Goal: Task Accomplishment & Management: Manage account settings

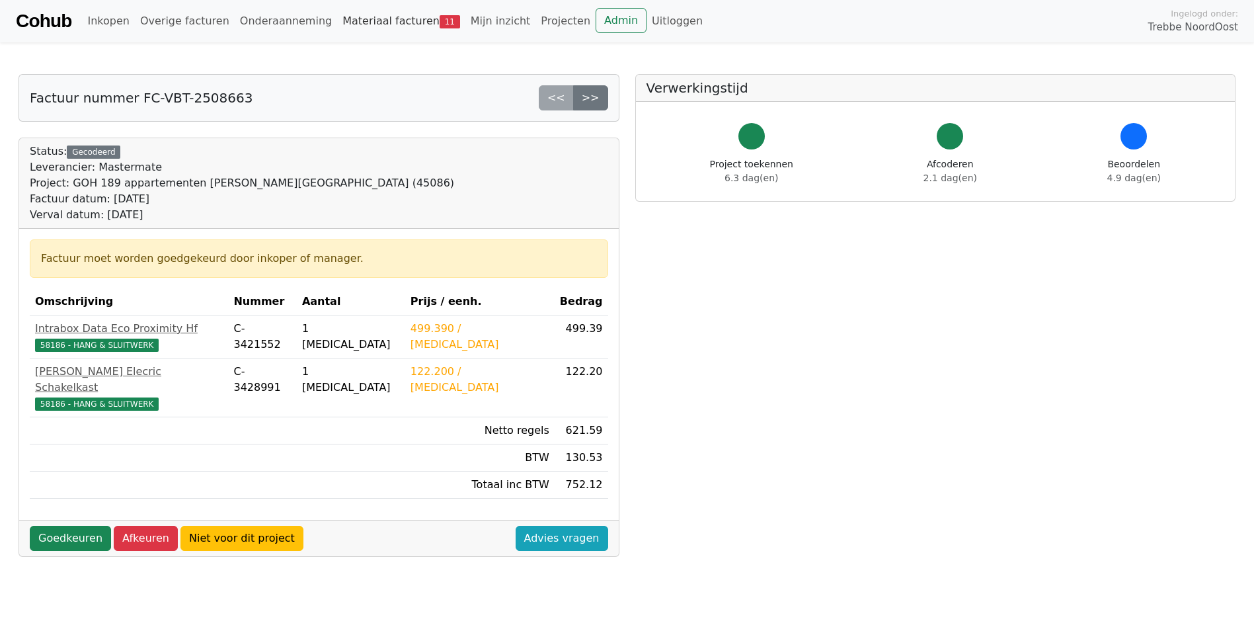
click at [354, 19] on link "Materiaal facturen 11" at bounding box center [401, 21] width 128 height 26
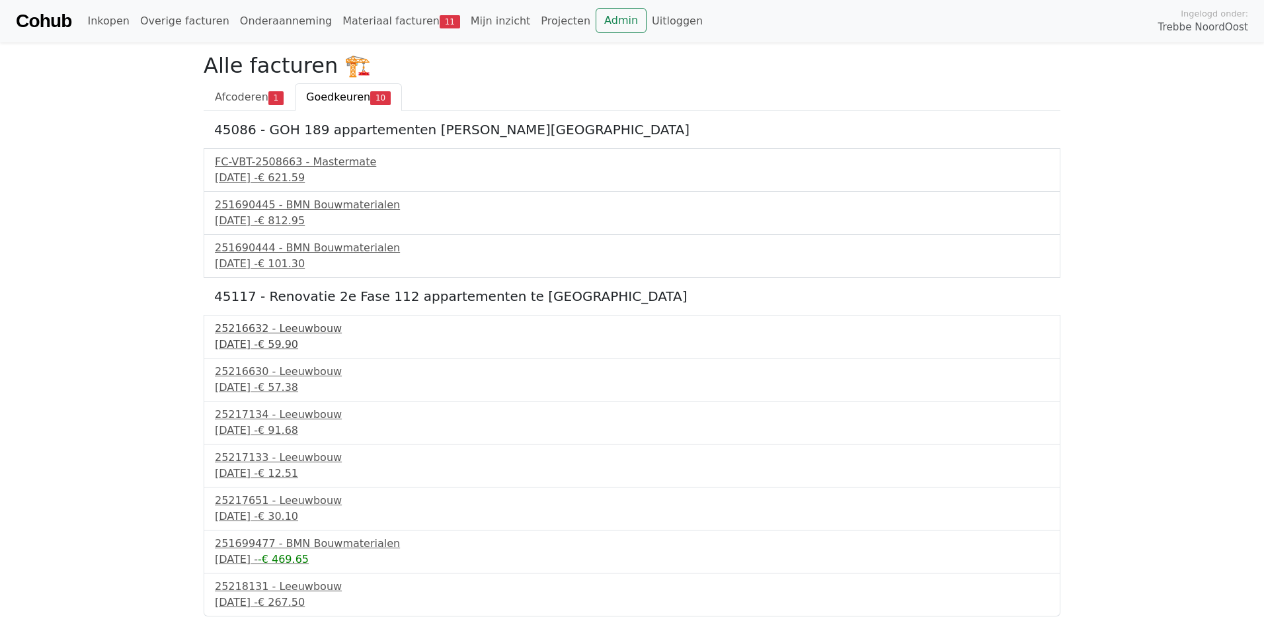
click at [283, 347] on div "24 september 2025 - € 59.90" at bounding box center [632, 344] width 834 height 16
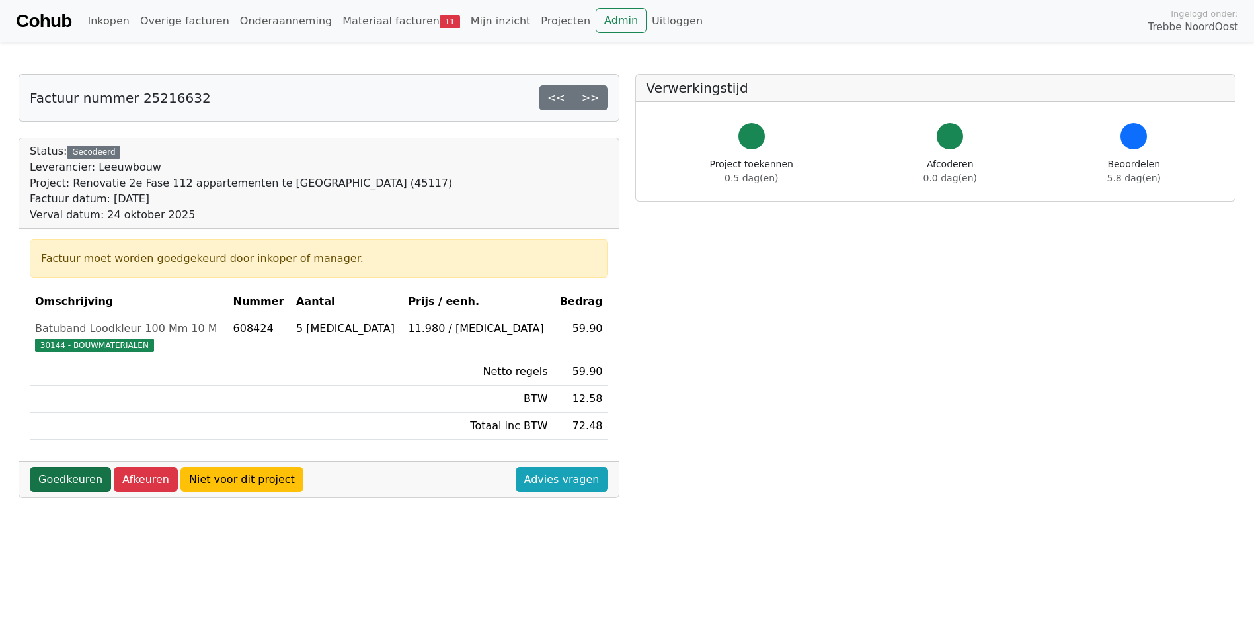
click at [61, 483] on link "Goedkeuren" at bounding box center [70, 479] width 81 height 25
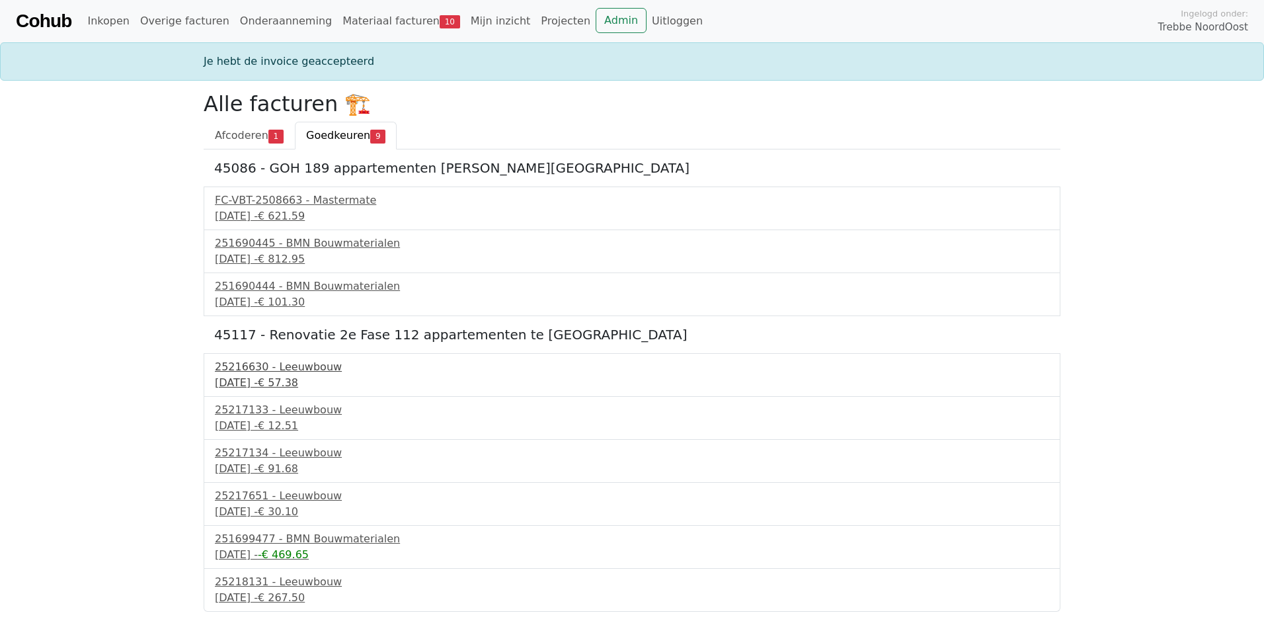
click at [269, 367] on div "25216630 - Leeuwbouw" at bounding box center [632, 367] width 834 height 16
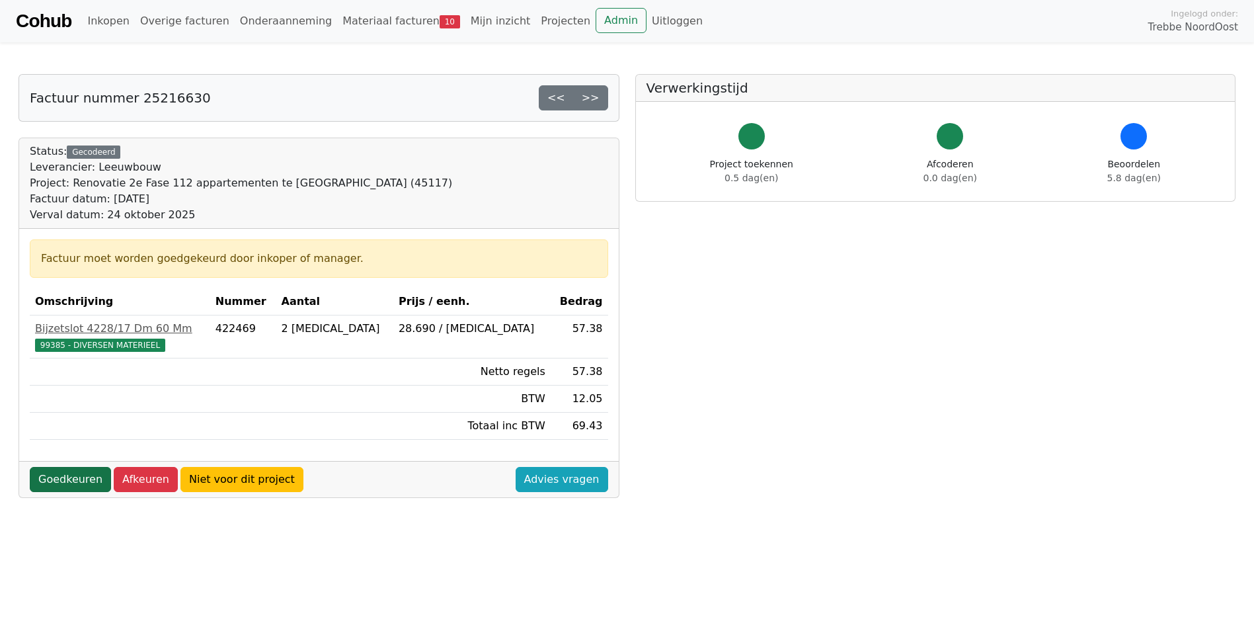
click at [70, 480] on link "Goedkeuren" at bounding box center [70, 479] width 81 height 25
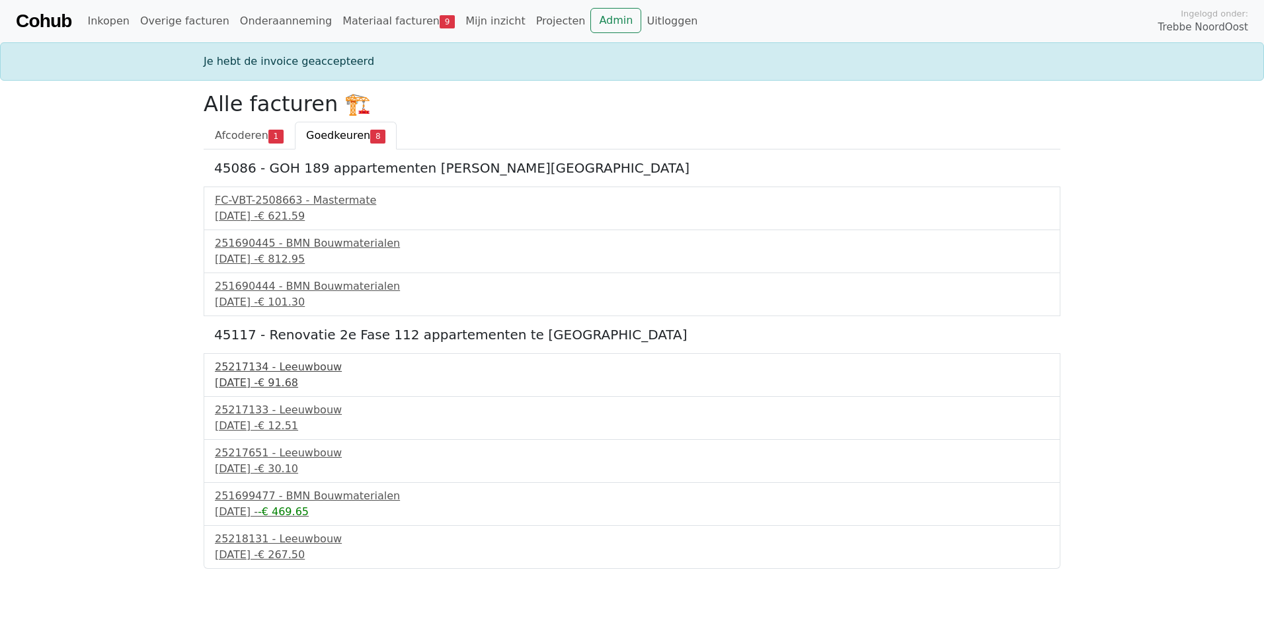
click at [272, 379] on div "25 september 2025 - € 91.68" at bounding box center [632, 383] width 834 height 16
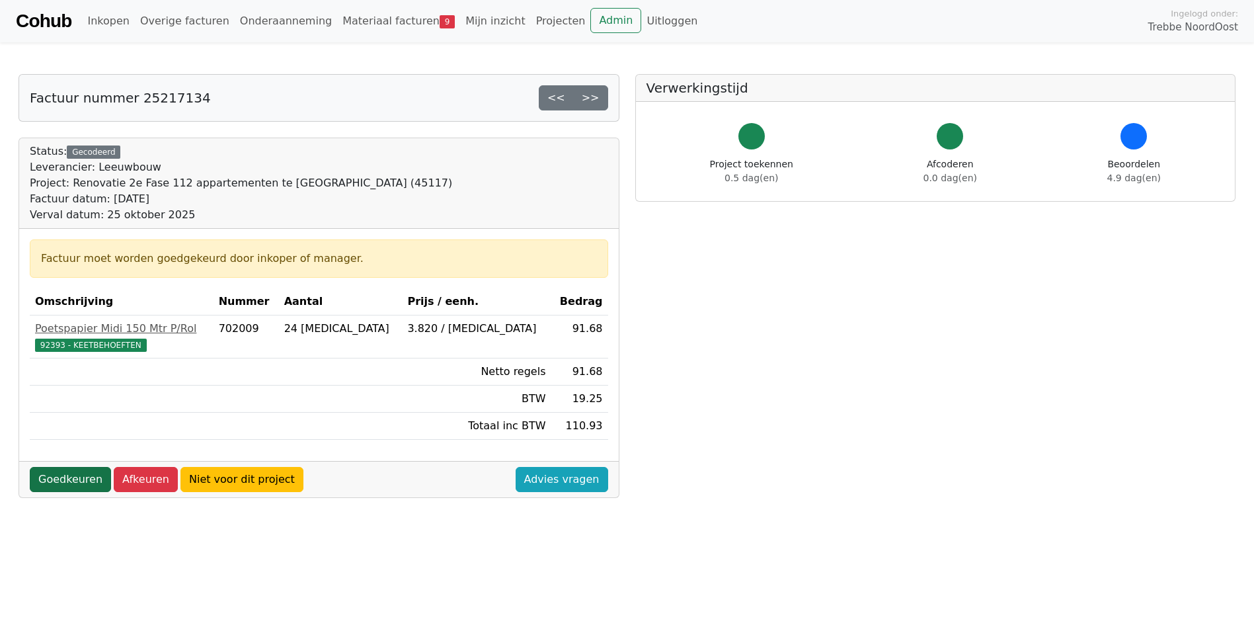
click at [68, 484] on link "Goedkeuren" at bounding box center [70, 479] width 81 height 25
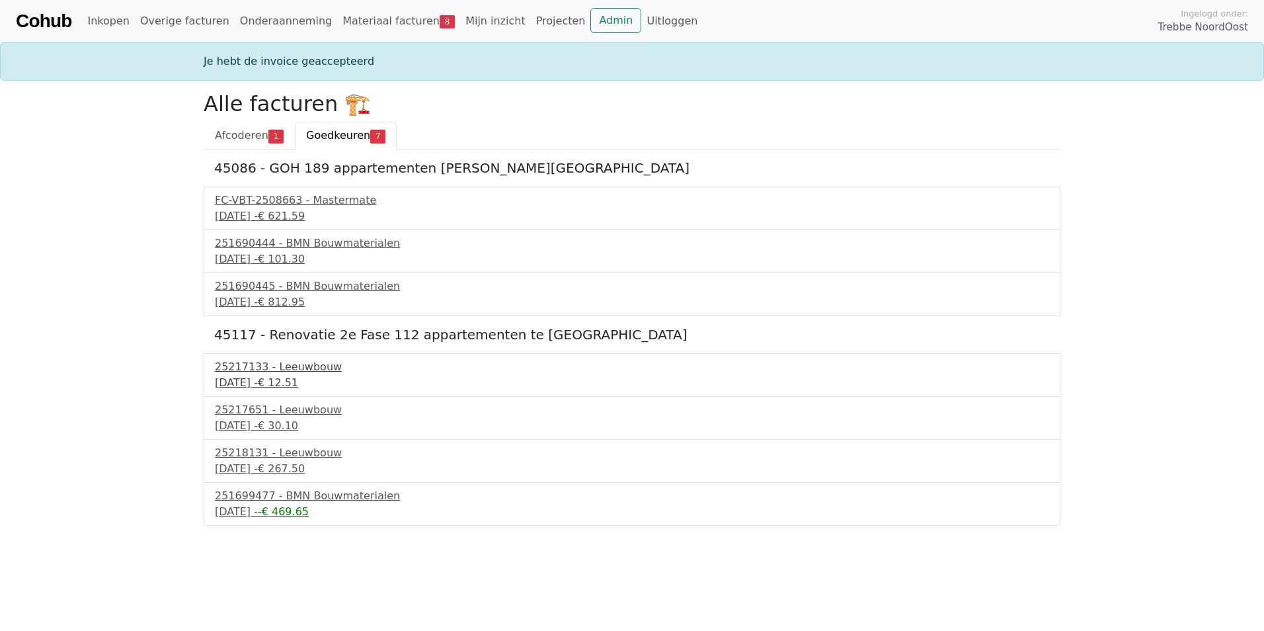
click at [263, 378] on div "25 september 2025 - € 12.51" at bounding box center [632, 383] width 834 height 16
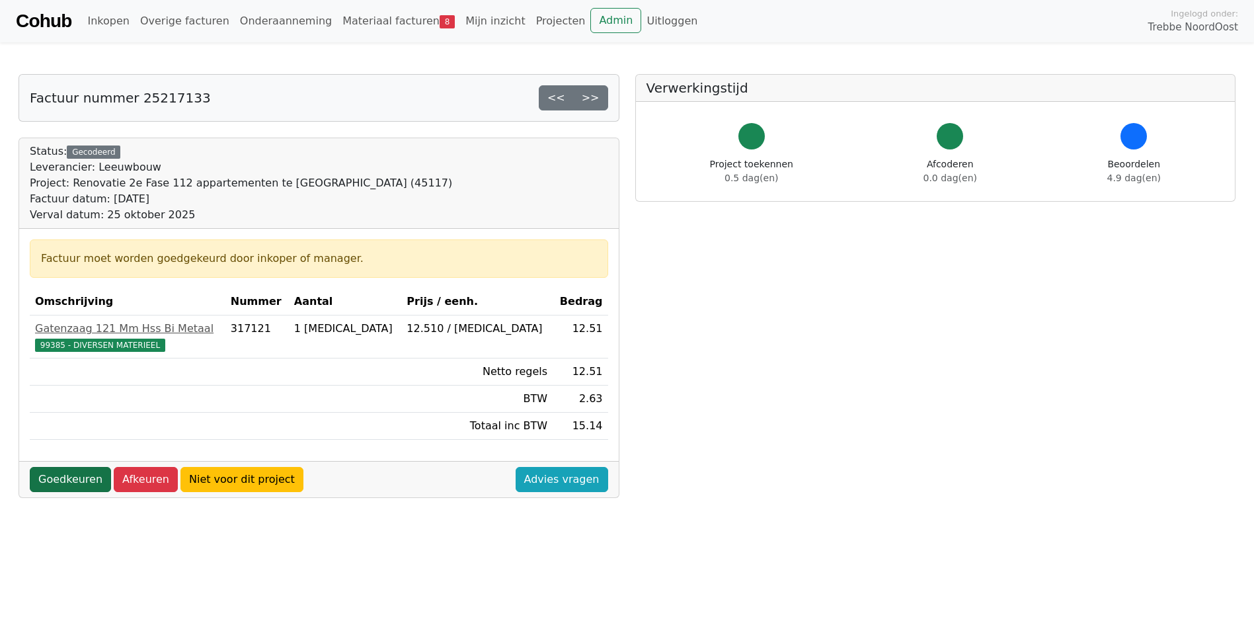
click at [76, 480] on link "Goedkeuren" at bounding box center [70, 479] width 81 height 25
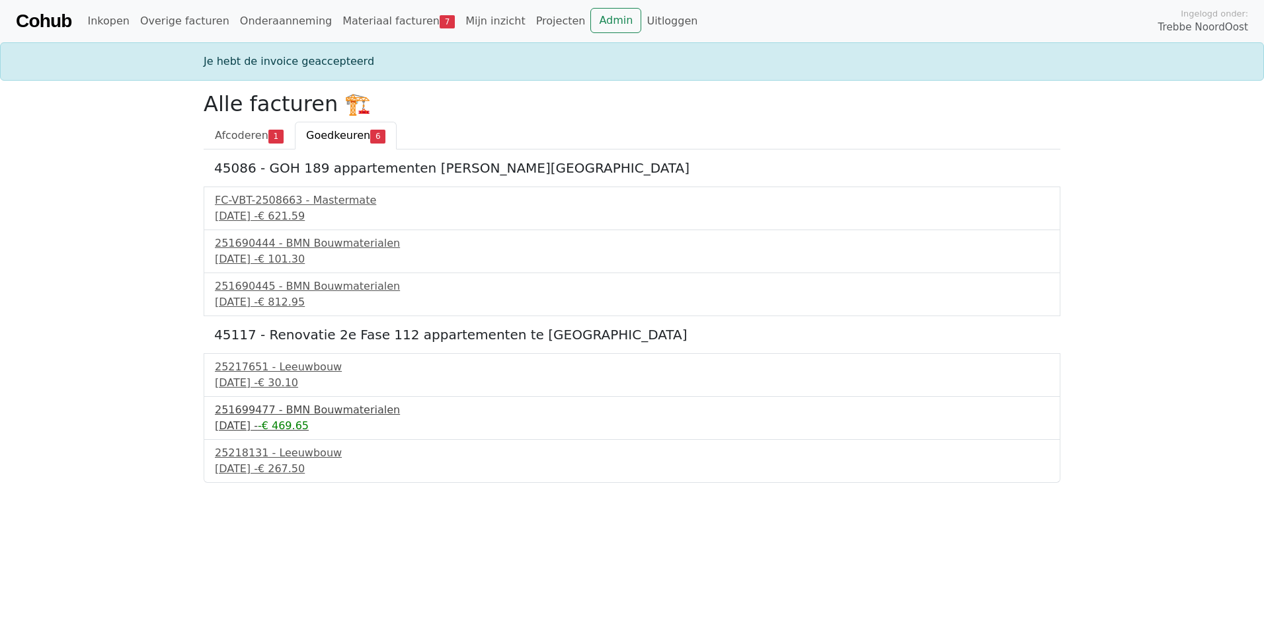
click at [313, 414] on div "251699477 - BMN Bouwmaterialen" at bounding box center [632, 410] width 834 height 16
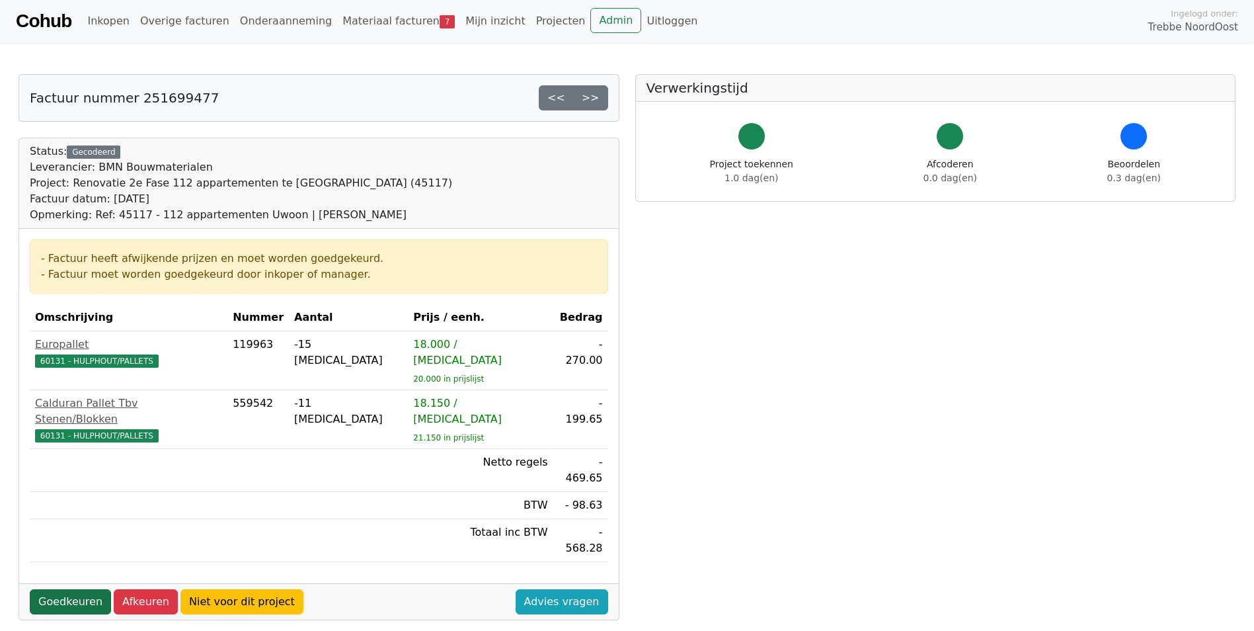
click at [68, 589] on link "Goedkeuren" at bounding box center [70, 601] width 81 height 25
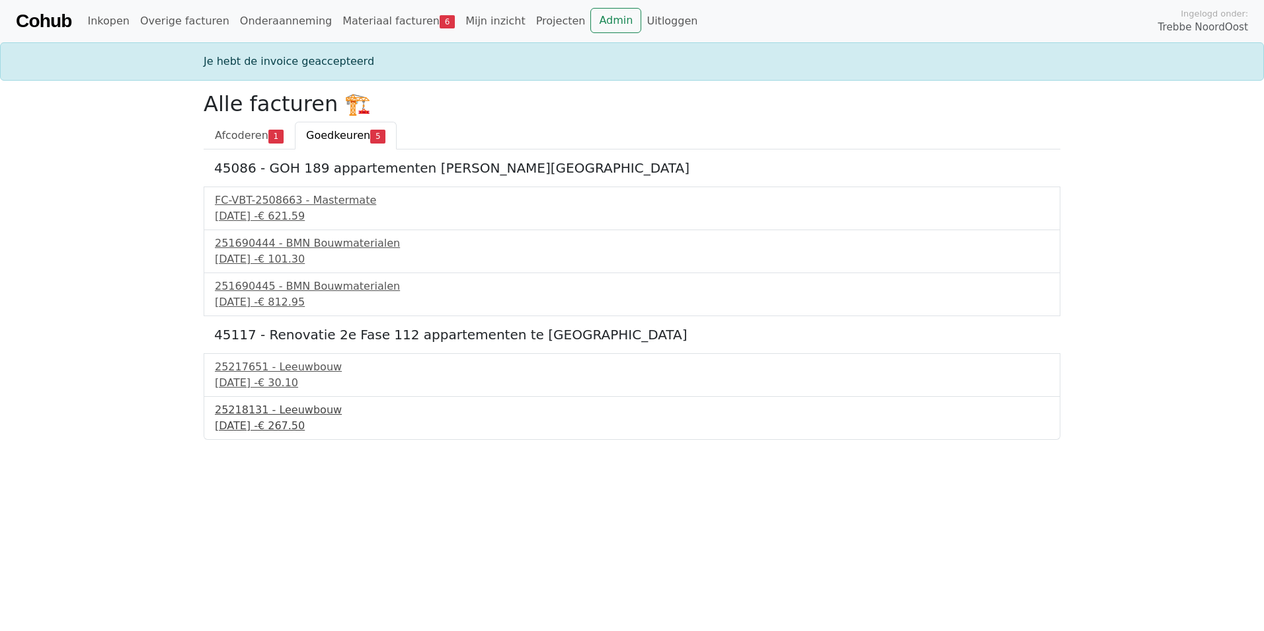
click at [238, 416] on div "25218131 - Leeuwbouw" at bounding box center [632, 410] width 834 height 16
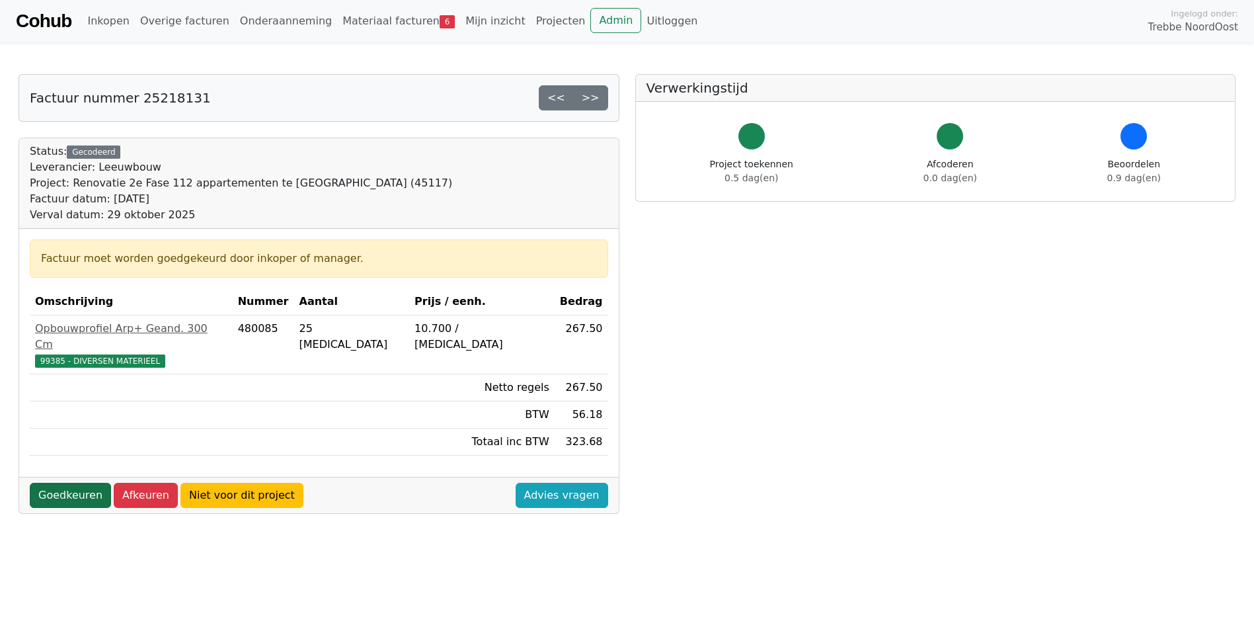
click at [56, 482] on link "Goedkeuren" at bounding box center [70, 494] width 81 height 25
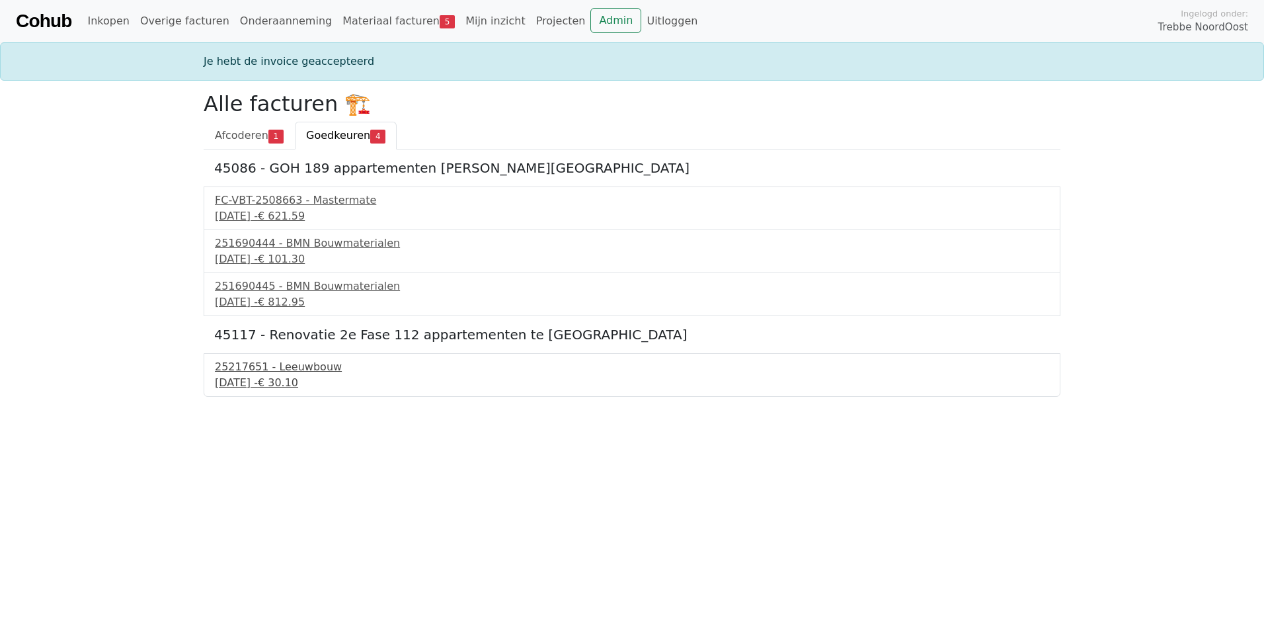
click at [255, 373] on div "25217651 - Leeuwbouw" at bounding box center [632, 367] width 834 height 16
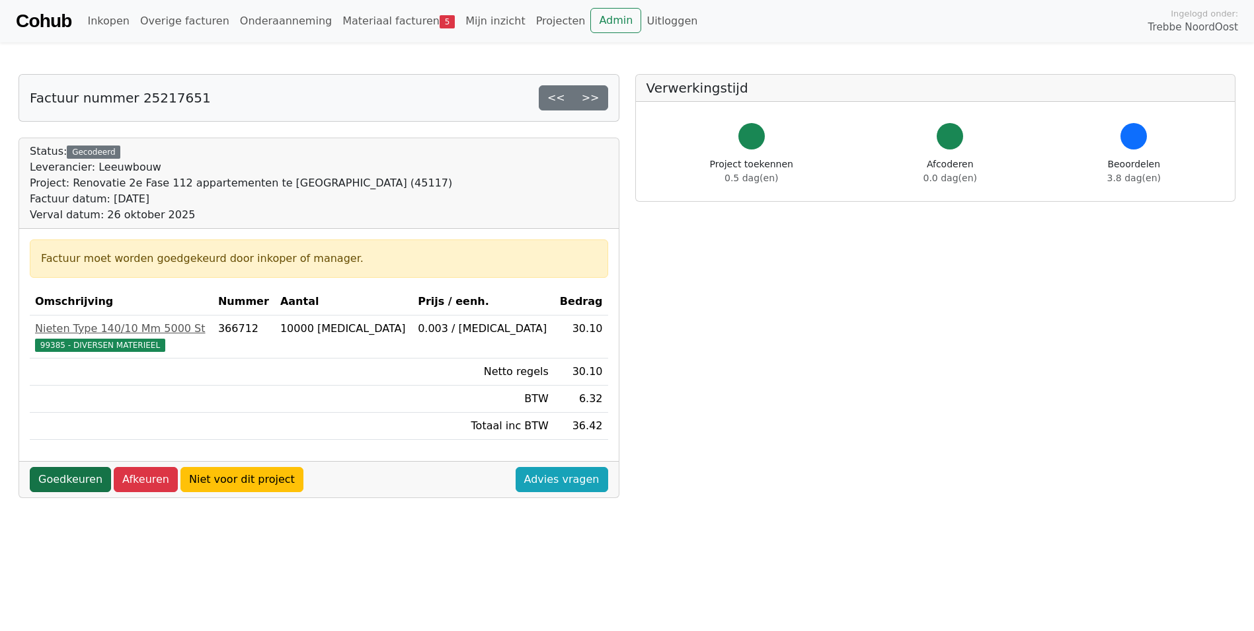
click at [64, 477] on link "Goedkeuren" at bounding box center [70, 479] width 81 height 25
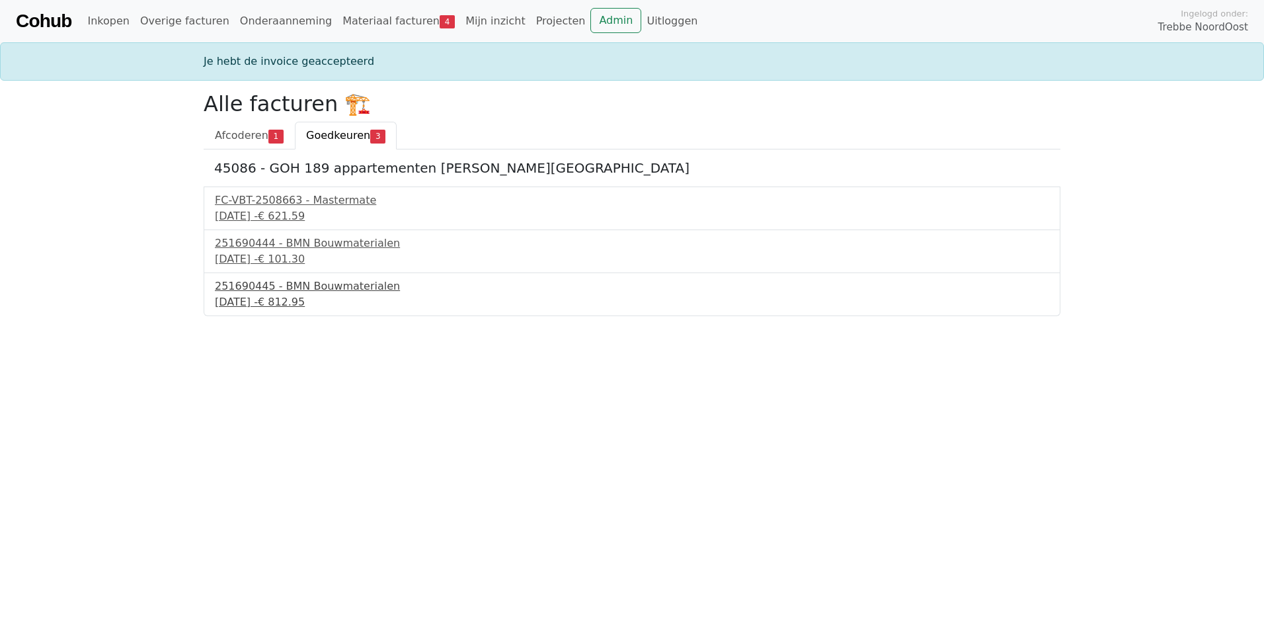
click at [306, 300] on div "[DATE] - € 812.95" at bounding box center [632, 302] width 834 height 16
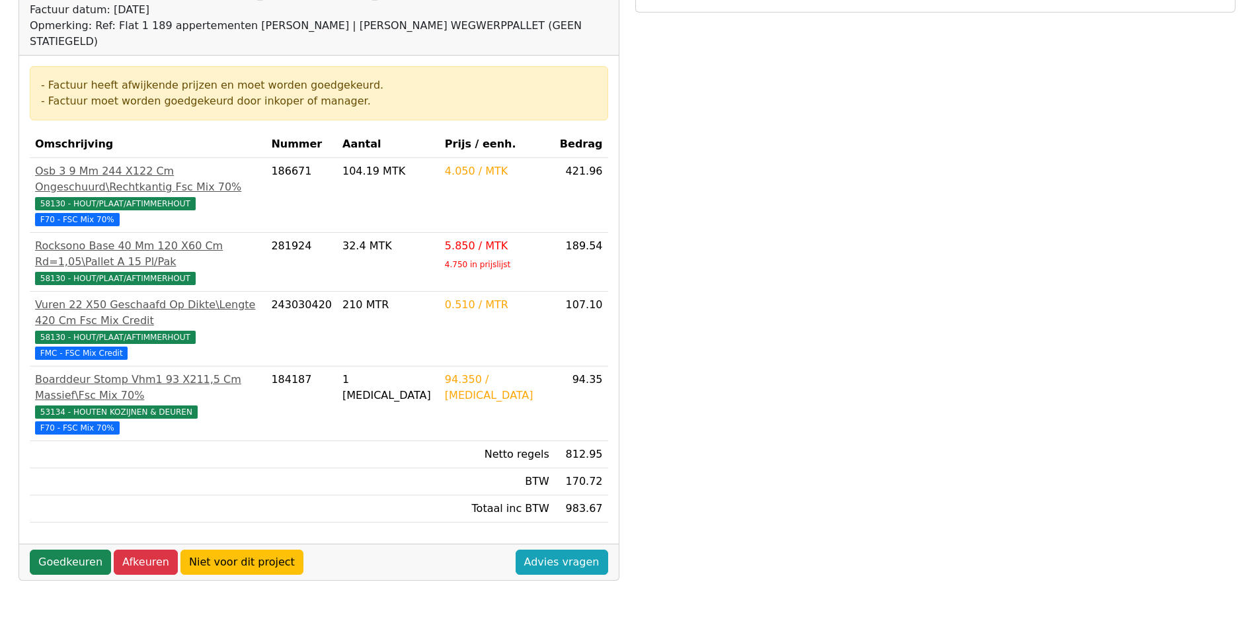
scroll to position [198, 0]
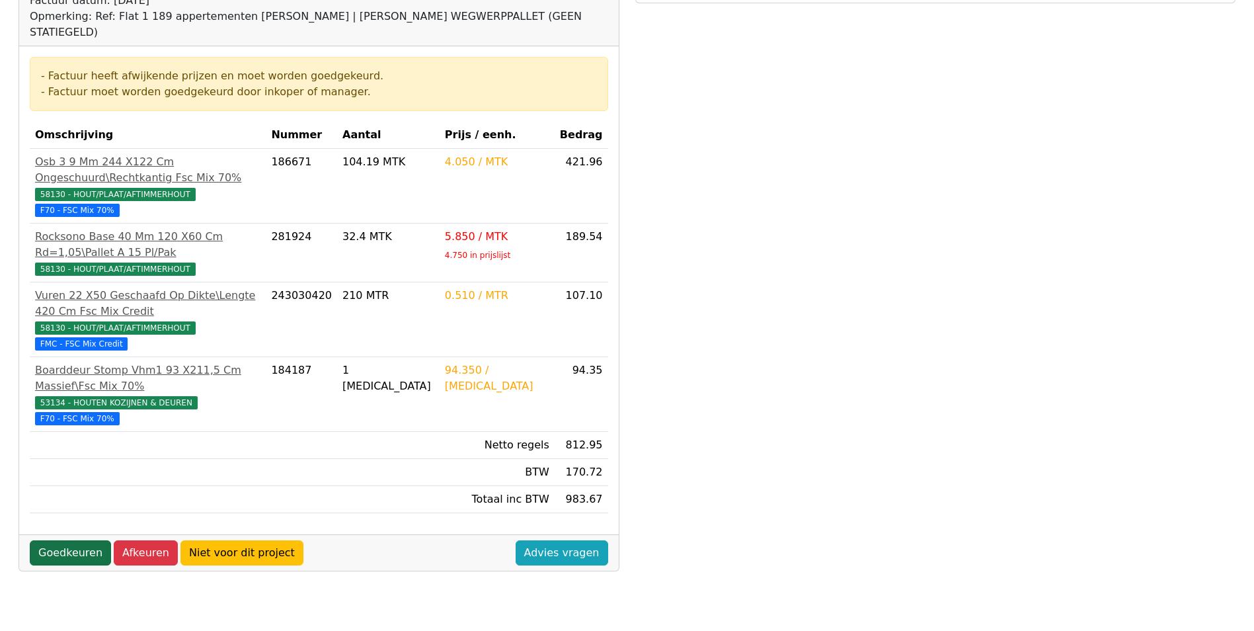
click at [52, 540] on link "Goedkeuren" at bounding box center [70, 552] width 81 height 25
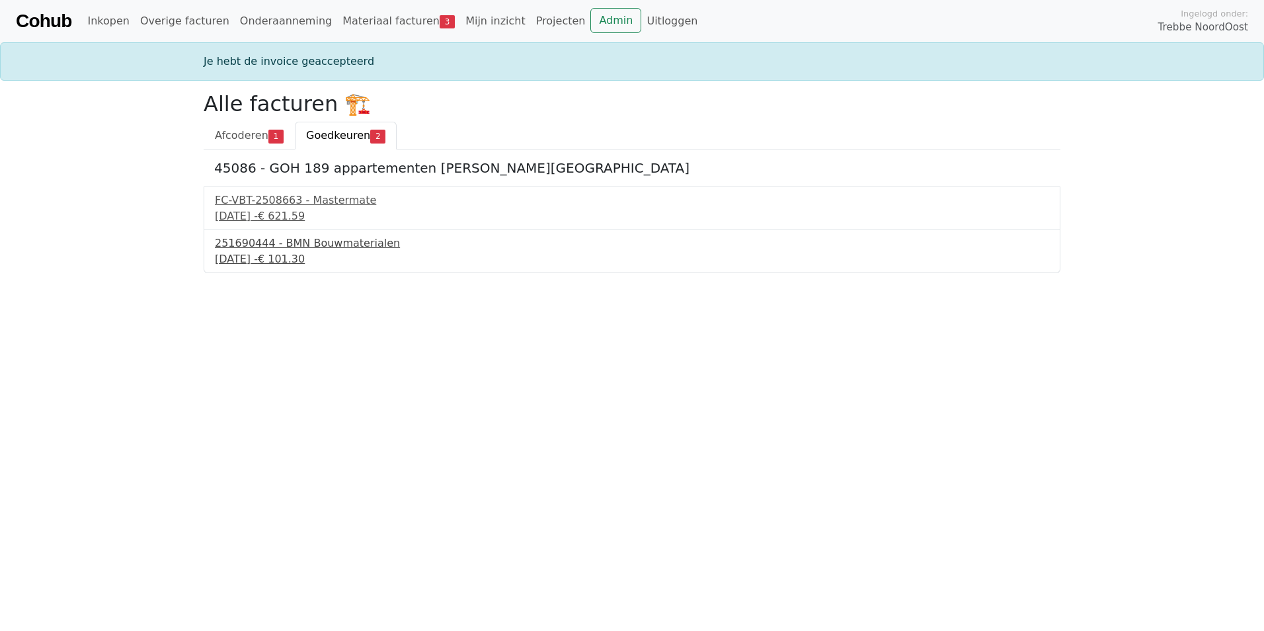
click at [302, 256] on div "26 september 2025 - € 101.30" at bounding box center [632, 259] width 834 height 16
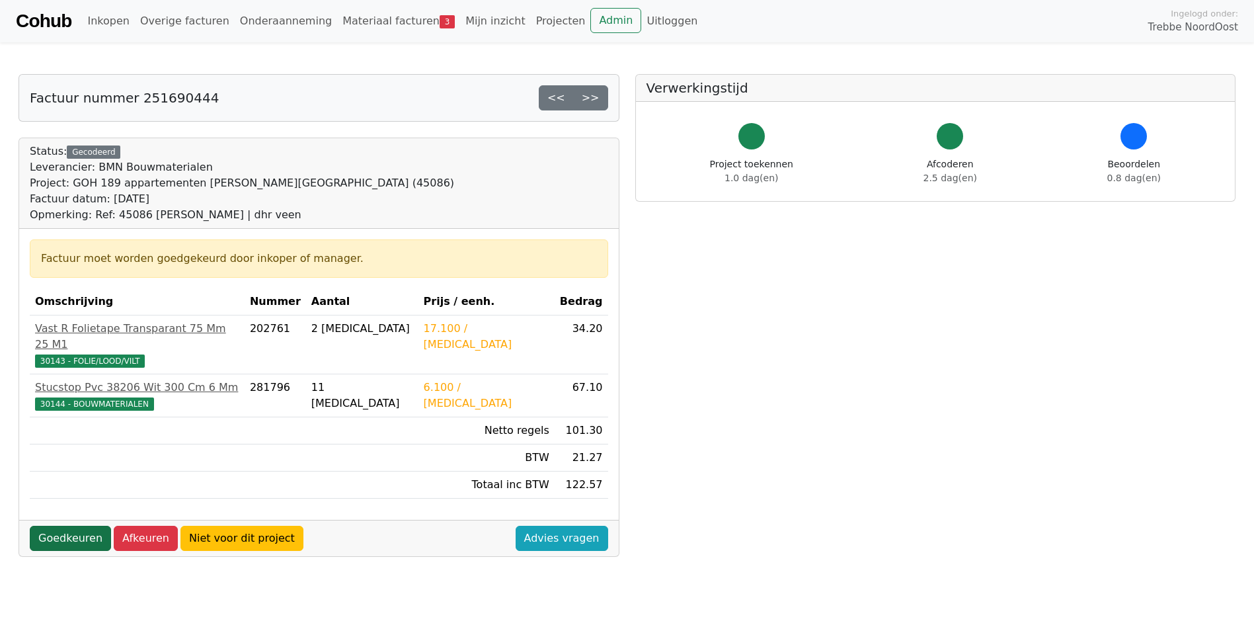
click at [72, 529] on link "Goedkeuren" at bounding box center [70, 537] width 81 height 25
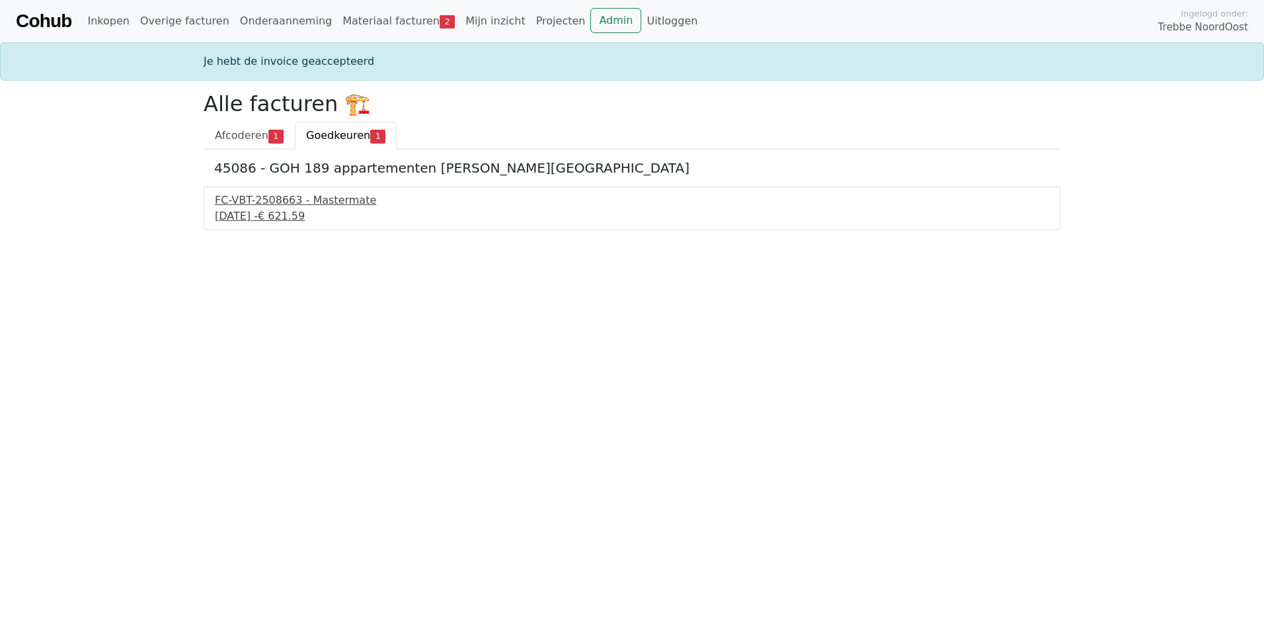
click at [283, 213] on div "[DATE] - € 621.59" at bounding box center [632, 216] width 834 height 16
